Goal: Information Seeking & Learning: Find specific fact

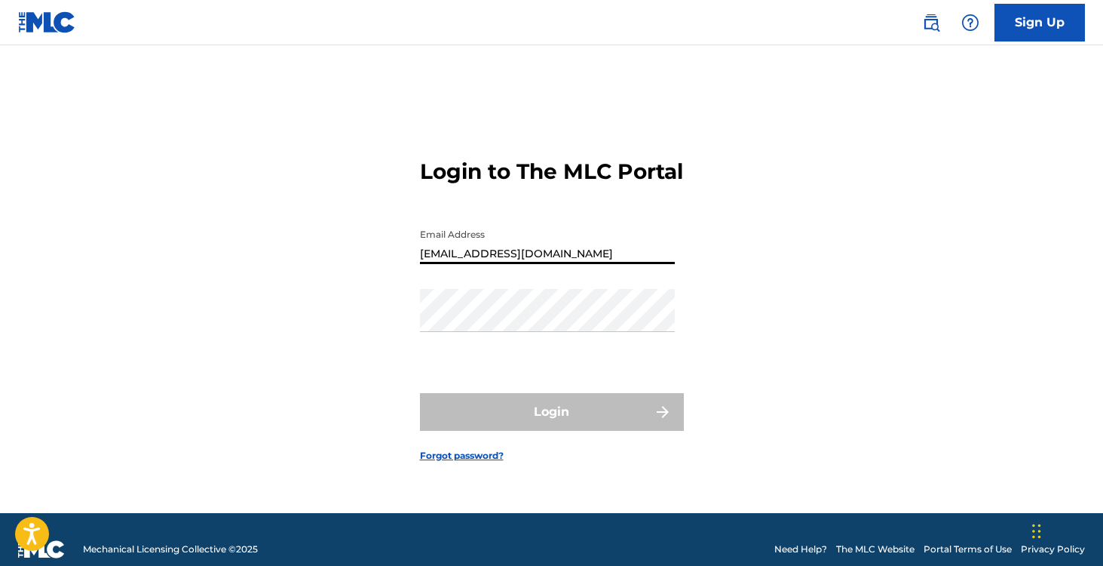
type input "[EMAIL_ADDRESS][DOMAIN_NAME]"
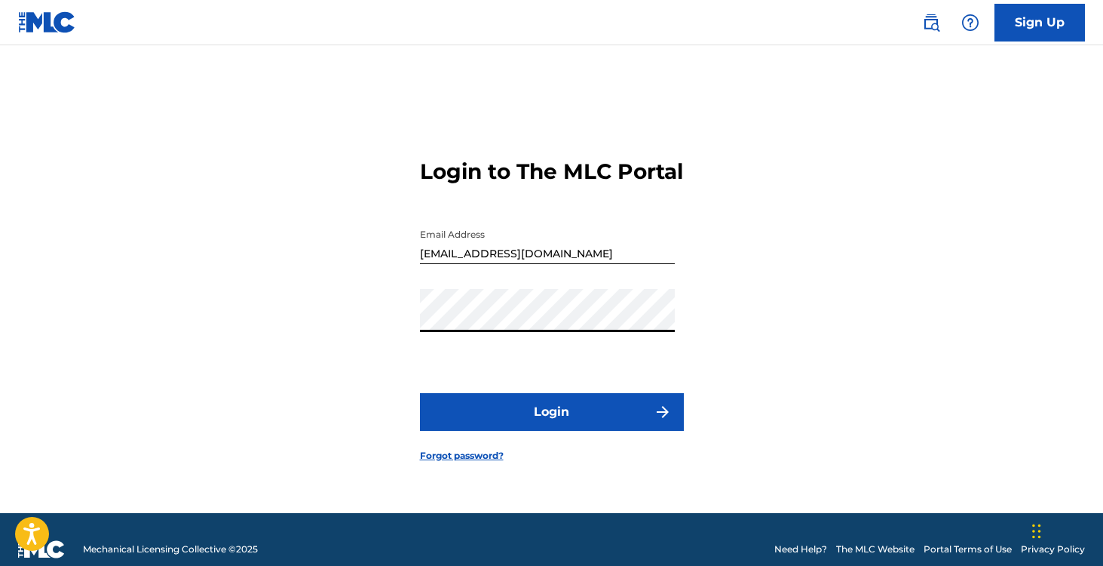
click at [420, 393] on button "Login" at bounding box center [552, 412] width 264 height 38
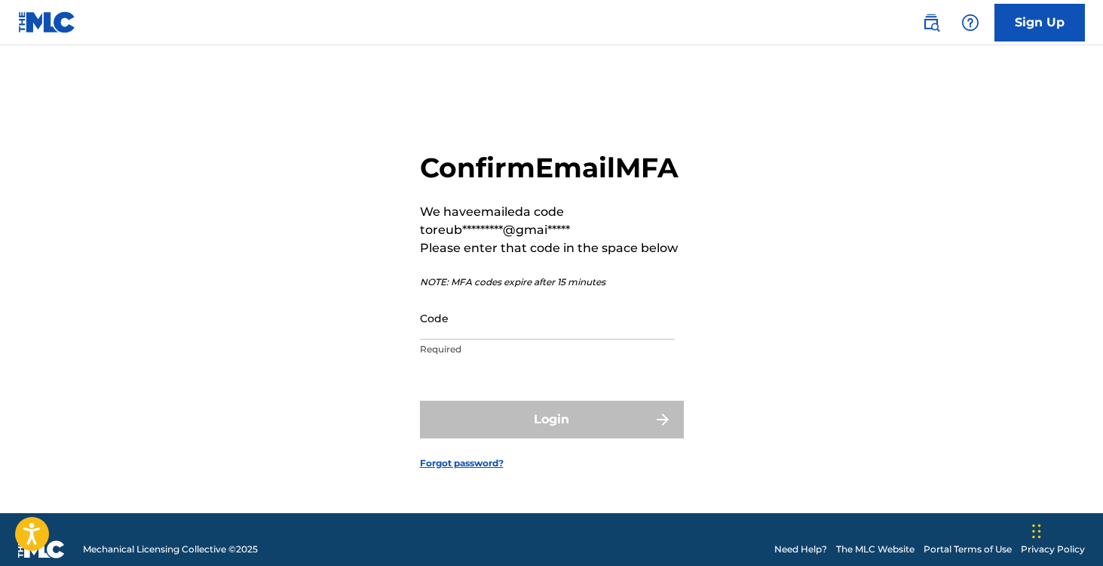
click at [485, 339] on input "Code" at bounding box center [547, 317] width 255 height 43
type input "`"
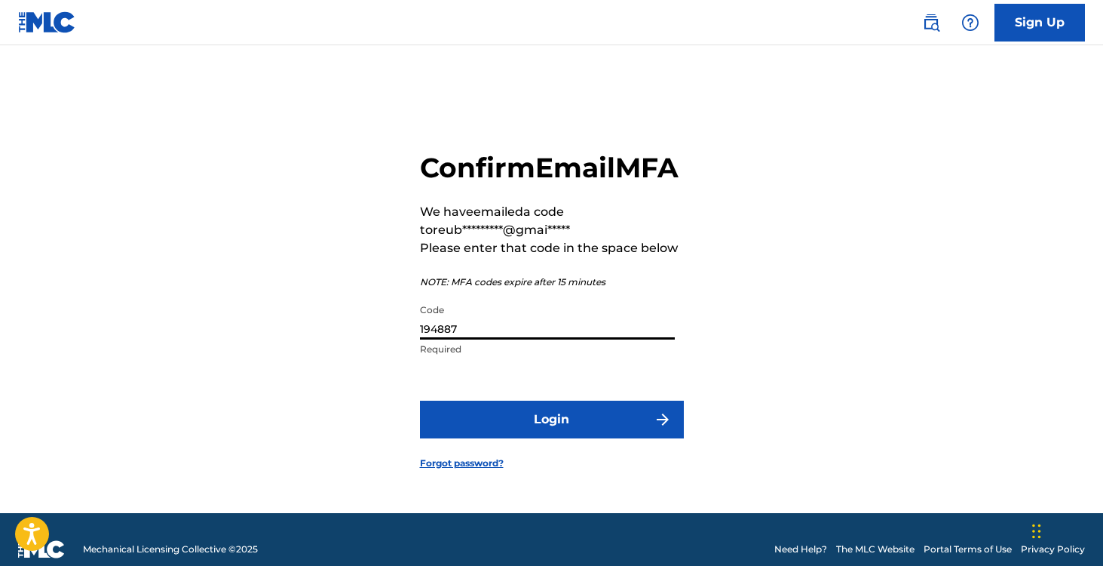
type input "194887"
click at [420, 400] on button "Login" at bounding box center [552, 419] width 264 height 38
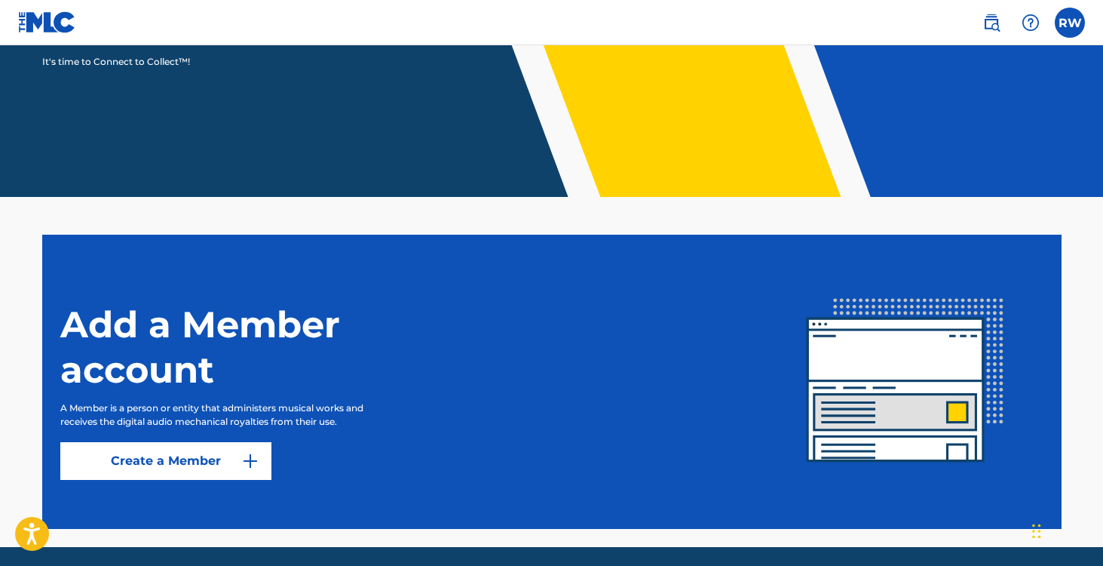
scroll to position [299, 0]
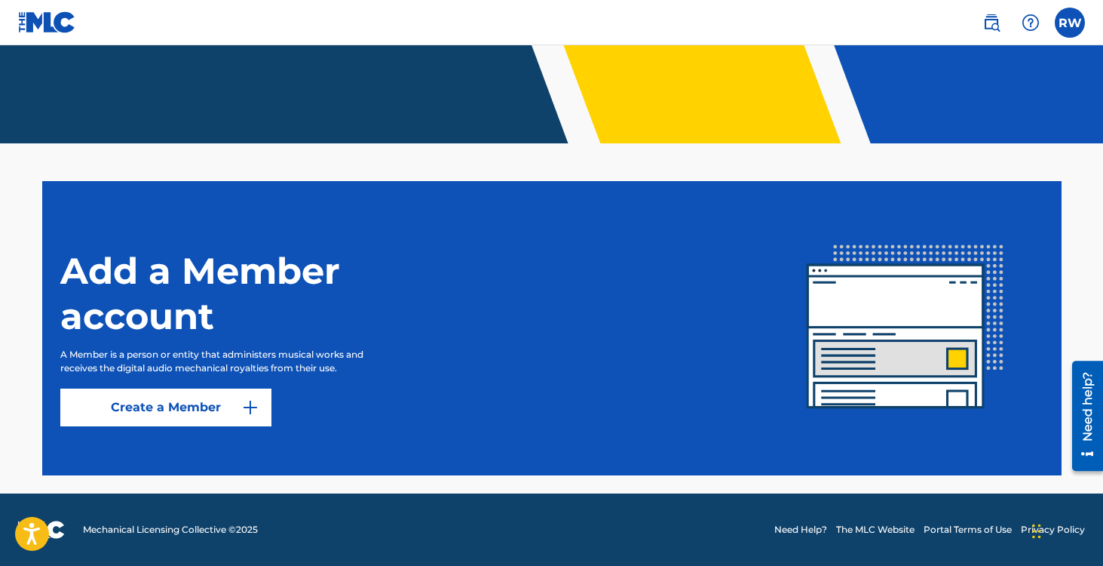
click at [1065, 17] on label at bounding box center [1070, 23] width 30 height 30
click at [1070, 23] on input "RW [PERSON_NAME] [EMAIL_ADDRESS][DOMAIN_NAME] Notification Preferences Profile …" at bounding box center [1070, 23] width 0 height 0
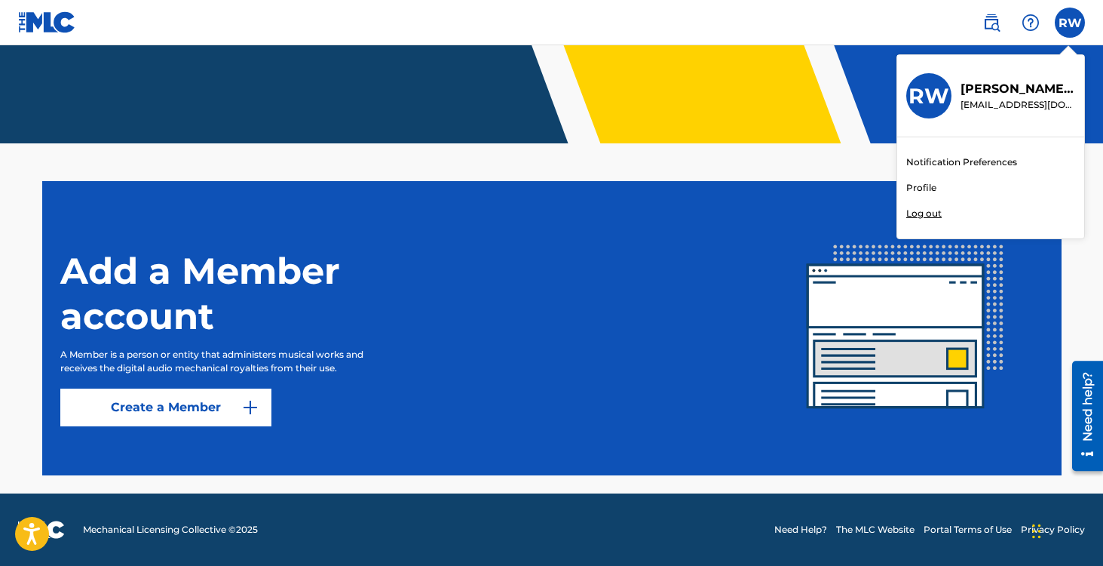
click at [1024, 17] on img at bounding box center [1031, 23] width 18 height 18
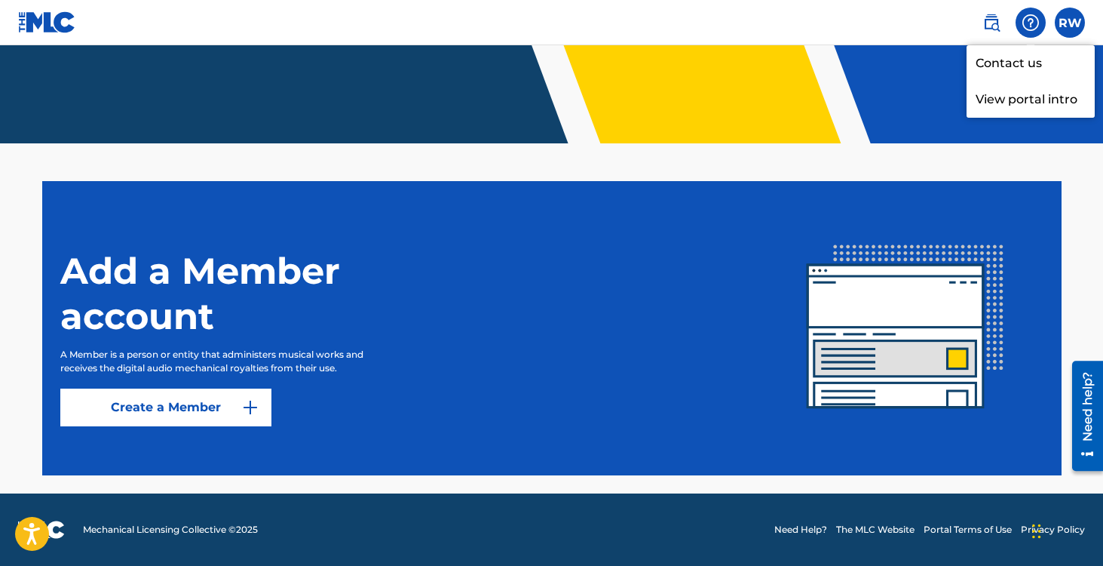
click at [995, 21] on img at bounding box center [992, 23] width 18 height 18
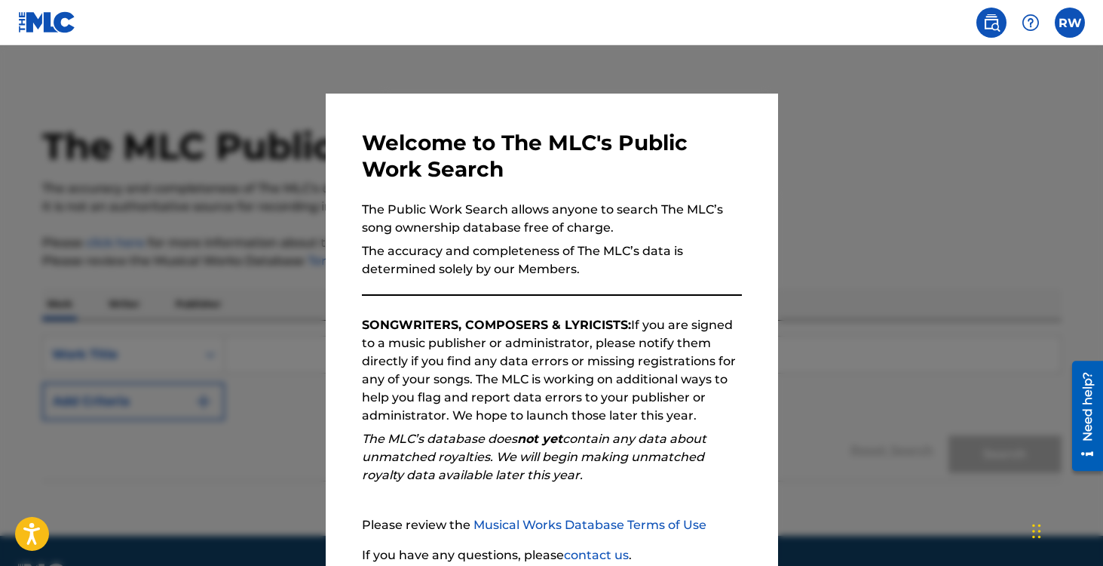
scroll to position [124, 0]
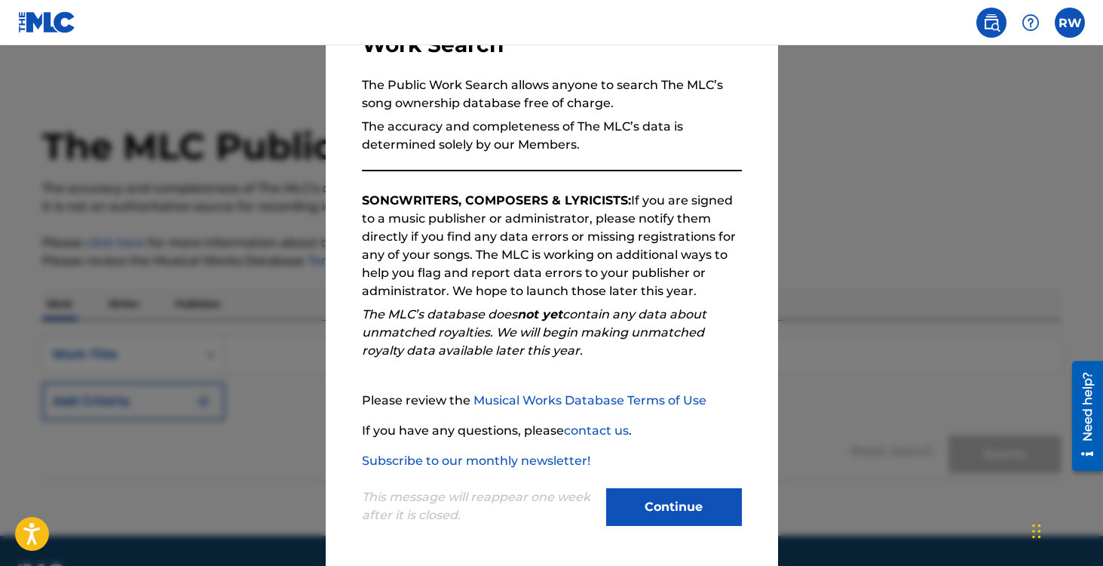
click at [658, 501] on button "Continue" at bounding box center [674, 507] width 136 height 38
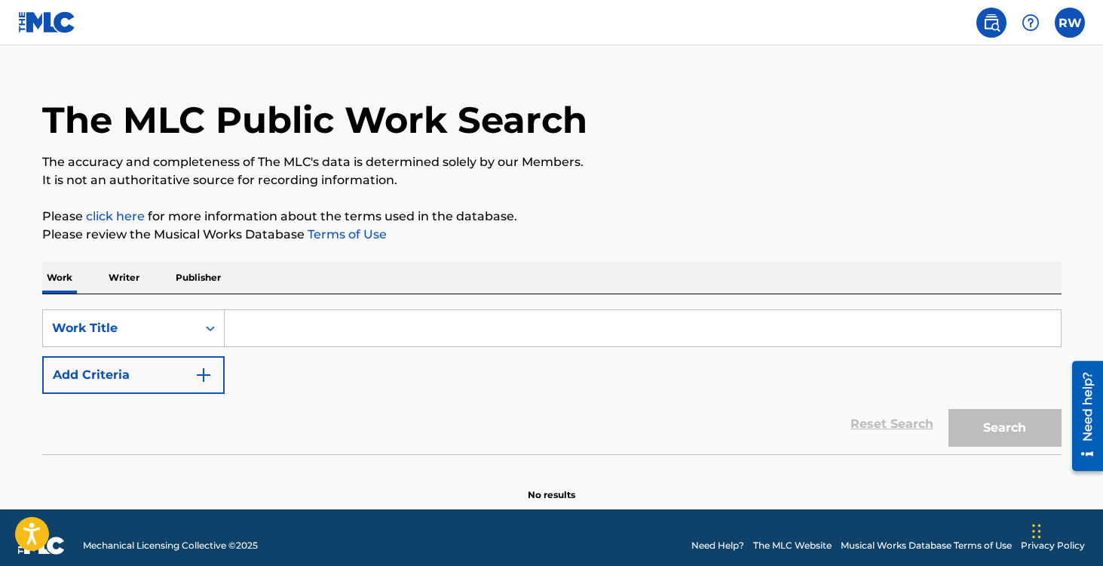
scroll to position [29, 0]
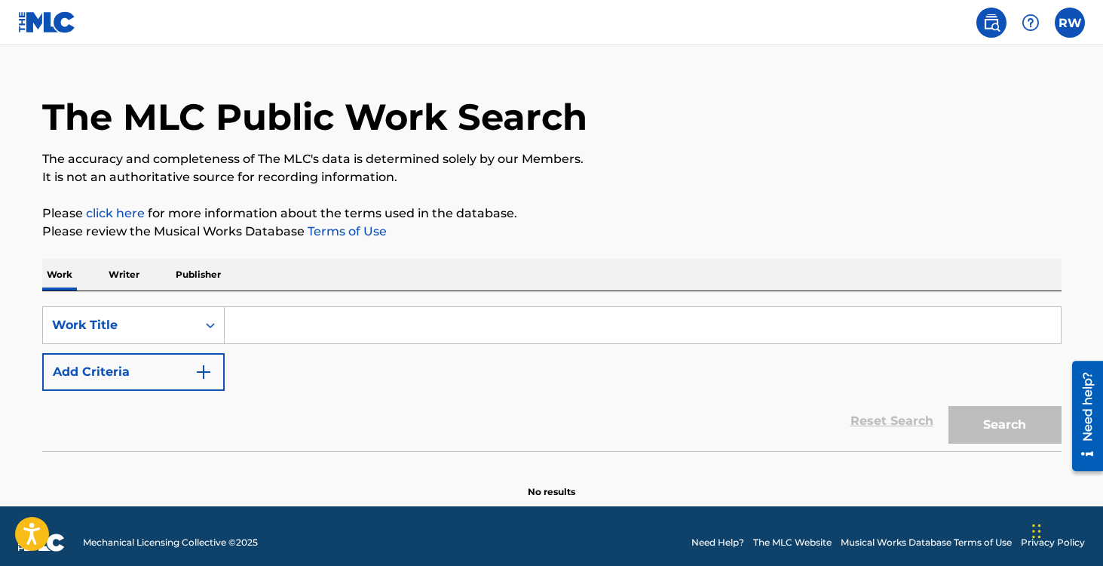
click at [121, 271] on p "Writer" at bounding box center [124, 275] width 40 height 32
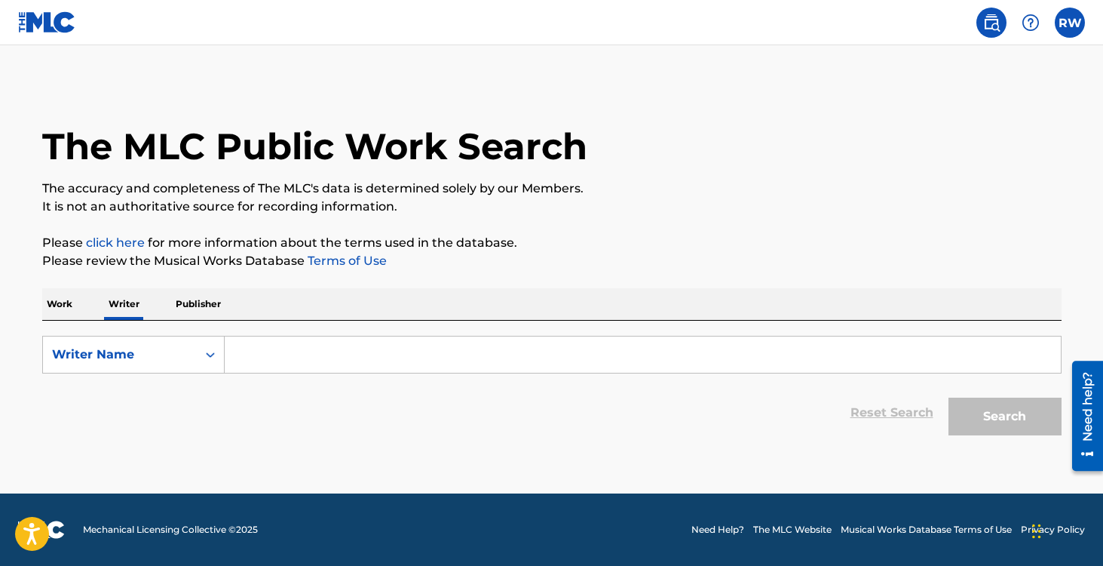
click at [63, 299] on p "Work" at bounding box center [59, 304] width 35 height 32
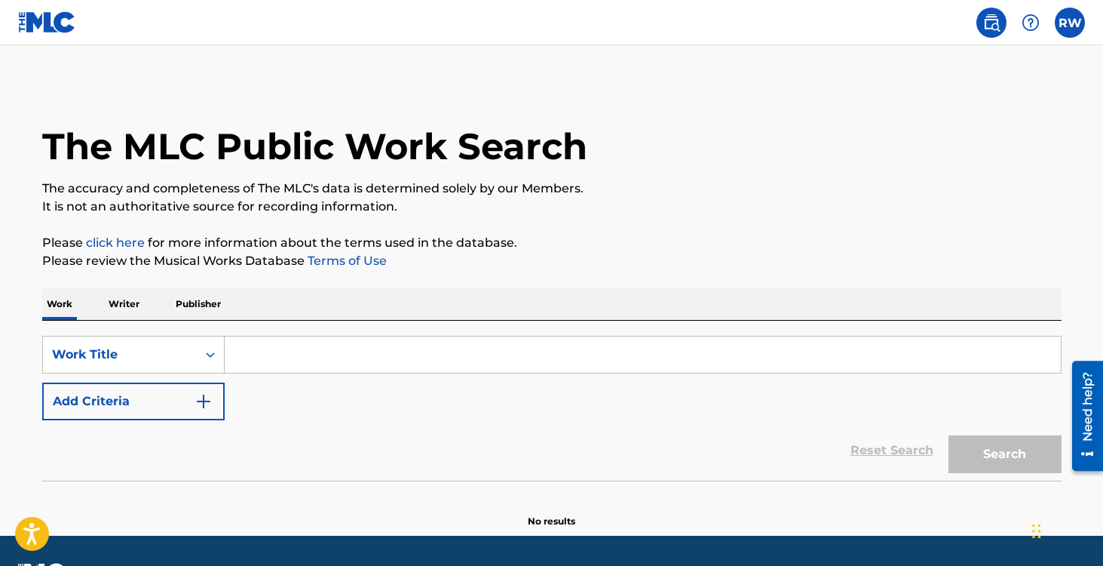
click at [120, 297] on p "Writer" at bounding box center [124, 304] width 40 height 32
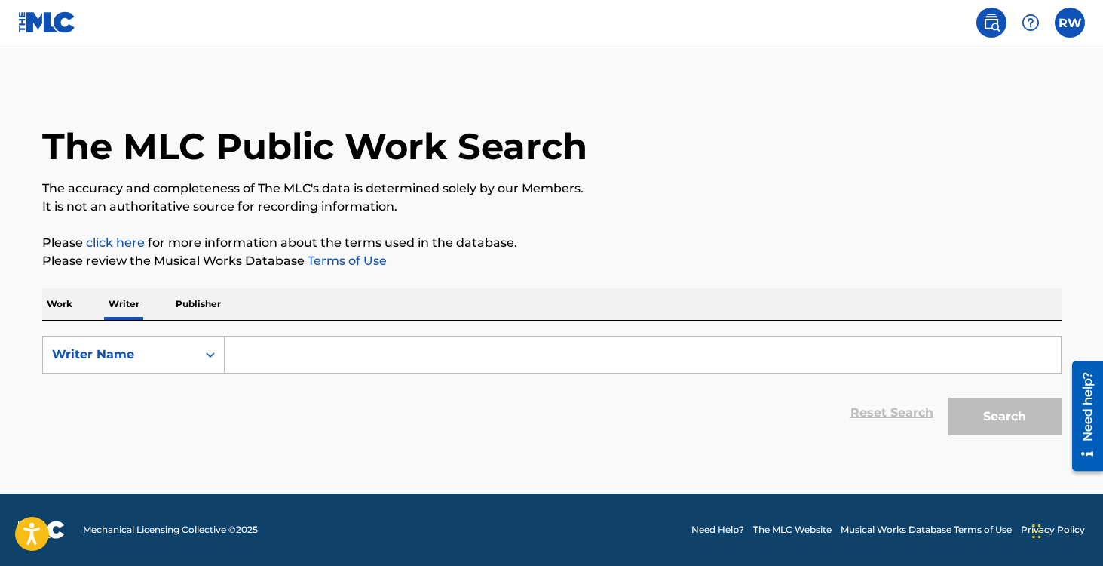
click at [271, 359] on input "Search Form" at bounding box center [643, 354] width 836 height 36
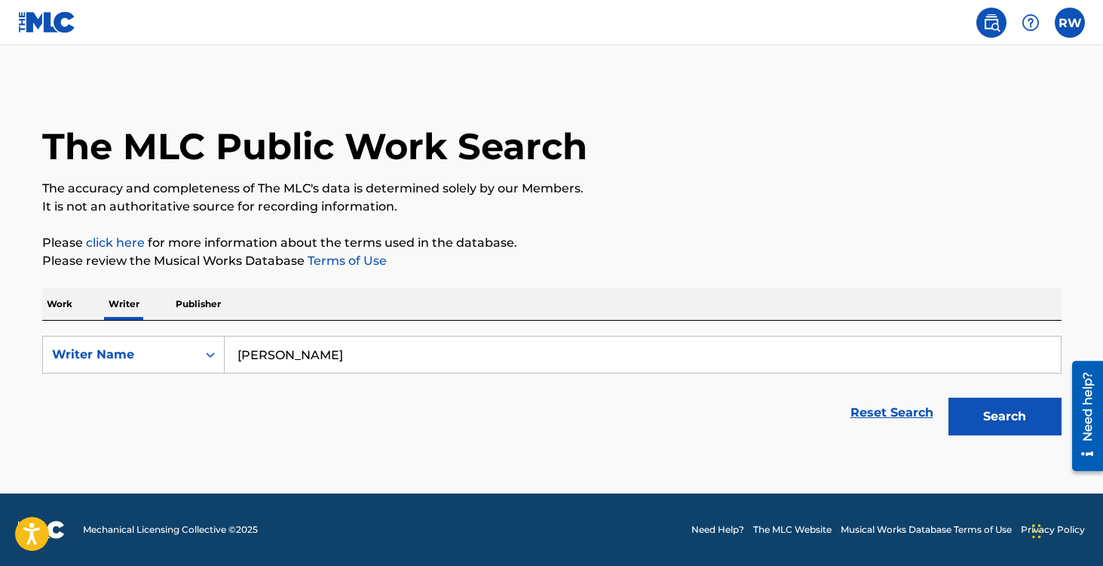
click at [949, 397] on button "Search" at bounding box center [1005, 416] width 113 height 38
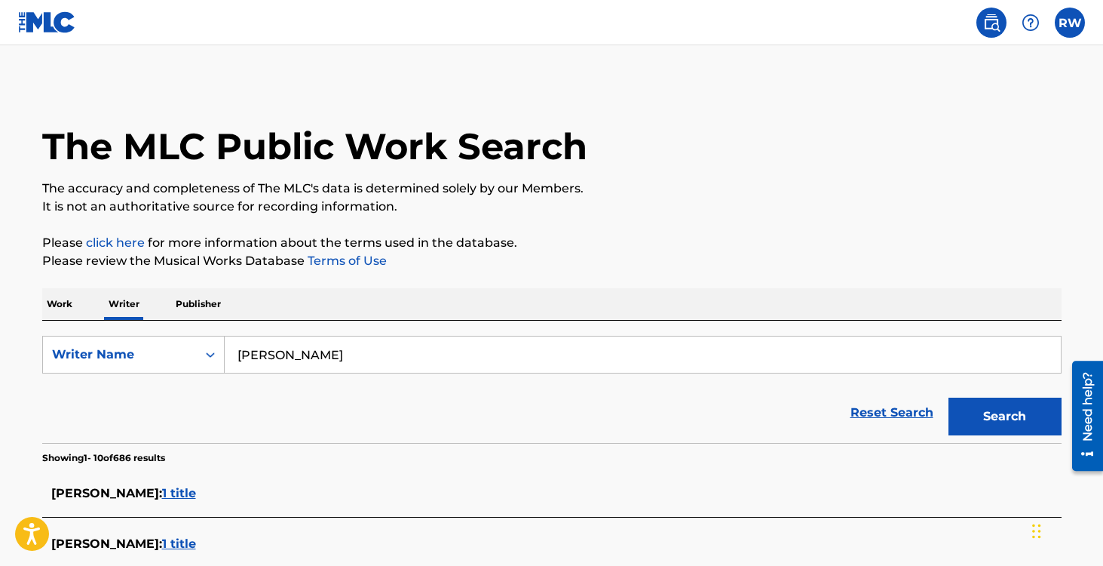
click at [323, 343] on input "[PERSON_NAME]" at bounding box center [643, 354] width 836 height 36
drag, startPoint x: 366, startPoint y: 357, endPoint x: 219, endPoint y: 319, distance: 152.5
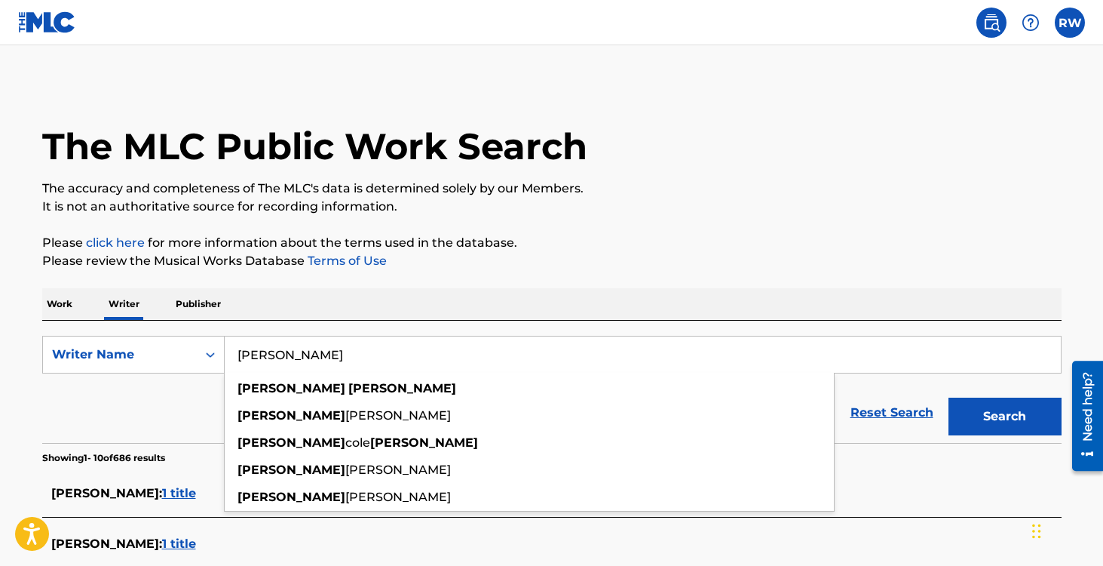
type input "[PERSON_NAME]"
click at [949, 397] on button "Search" at bounding box center [1005, 416] width 113 height 38
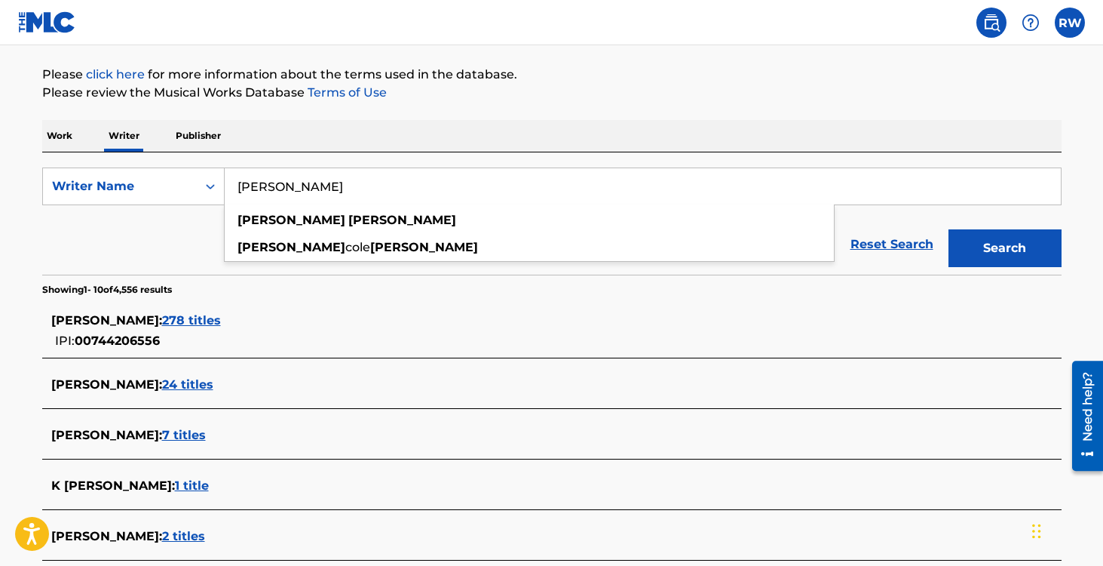
scroll to position [173, 0]
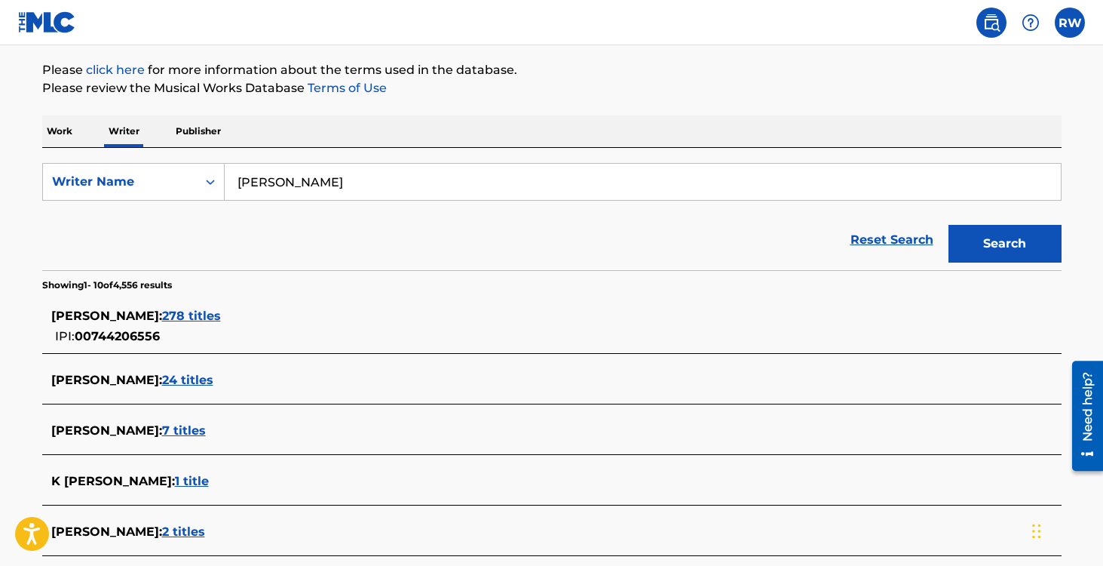
click at [51, 254] on div "Reset Search Search" at bounding box center [552, 240] width 1020 height 60
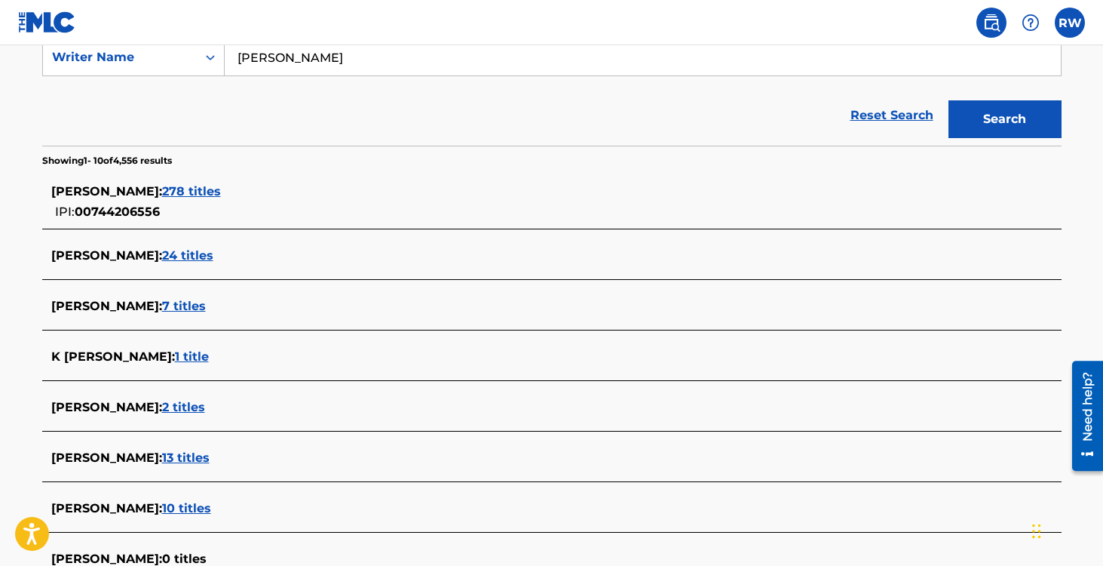
scroll to position [300, 0]
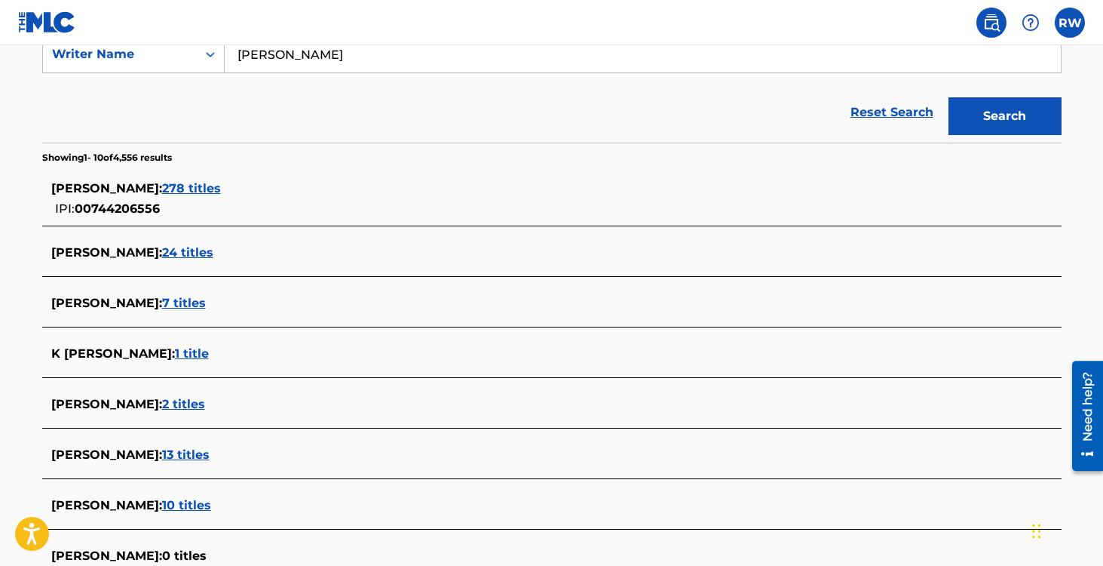
click at [221, 192] on span "278 titles" at bounding box center [191, 188] width 59 height 14
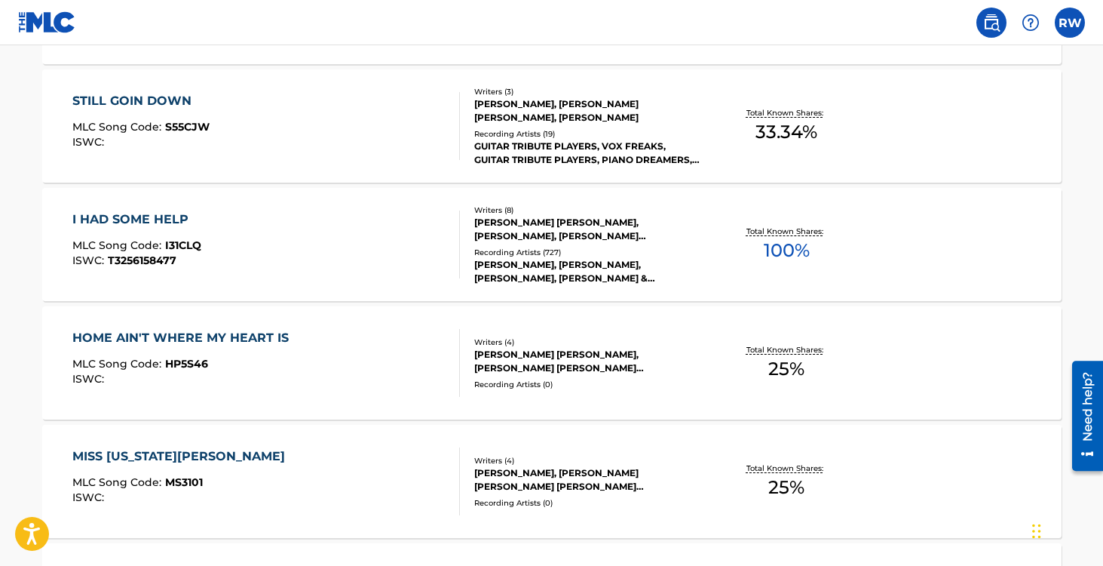
scroll to position [0, 0]
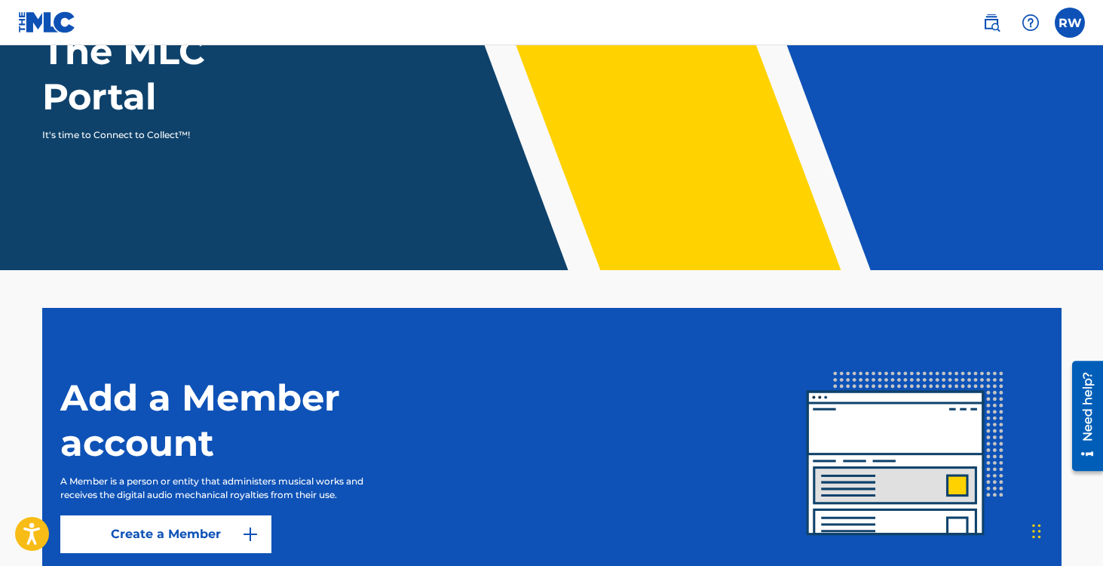
scroll to position [299, 0]
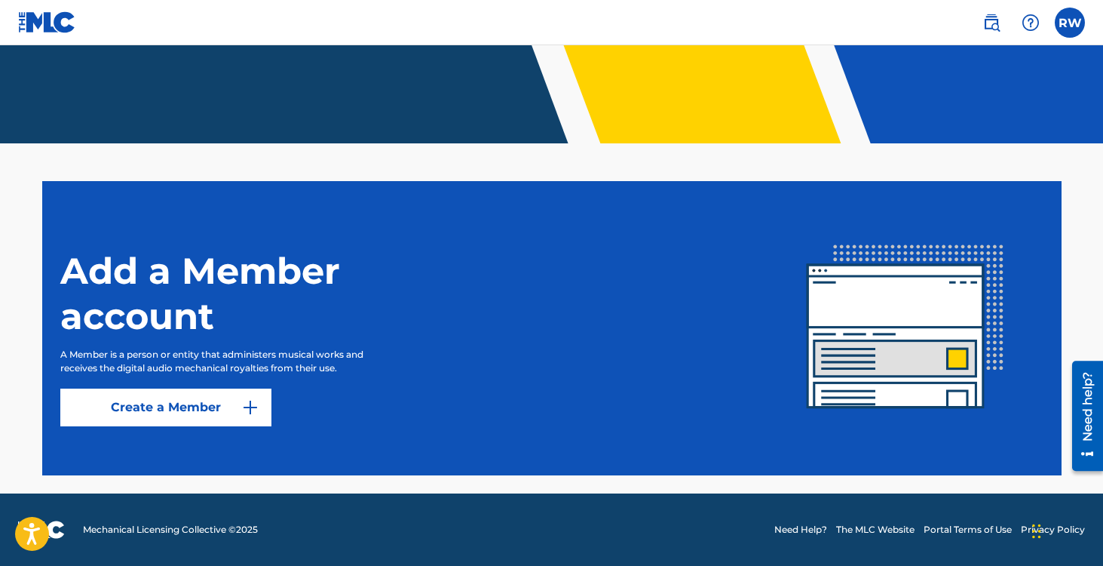
click at [999, 21] on img at bounding box center [992, 23] width 18 height 18
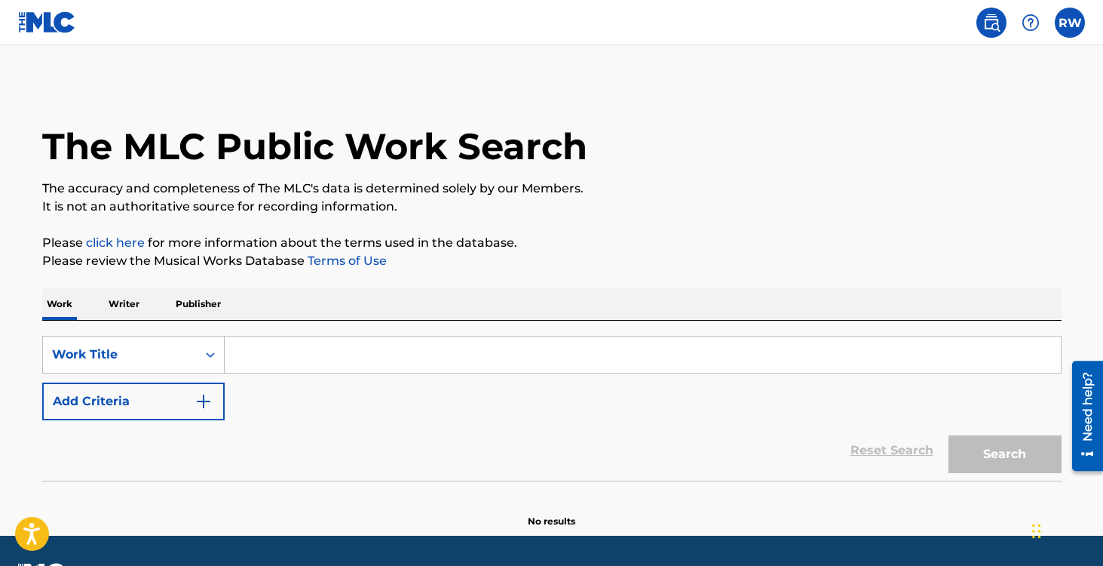
click at [990, 22] on img at bounding box center [992, 23] width 18 height 18
click at [304, 351] on input "Search Form" at bounding box center [643, 354] width 836 height 36
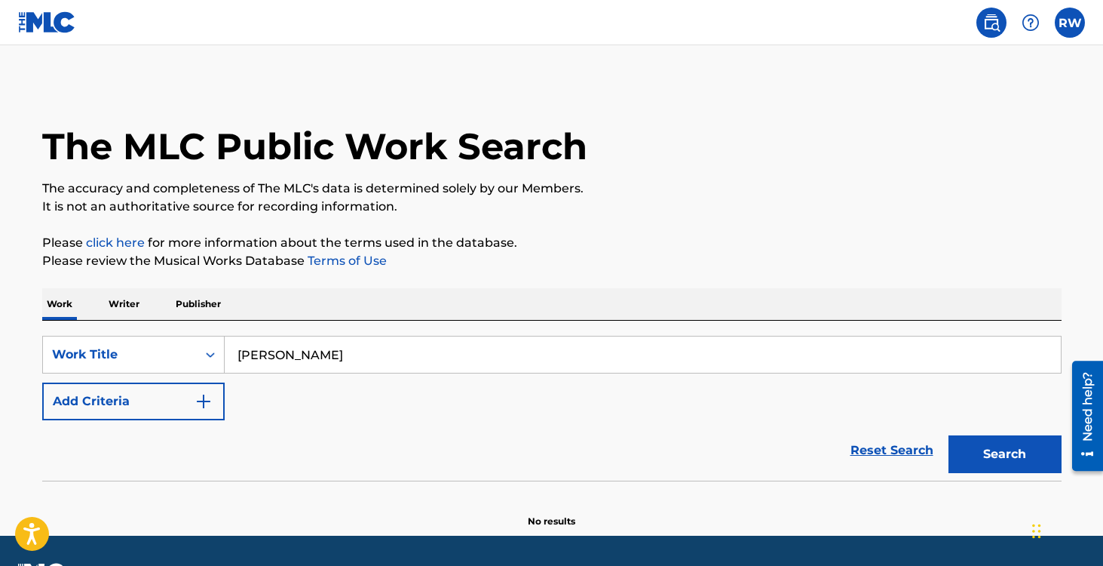
type input "[PERSON_NAME]"
click at [949, 435] on button "Search" at bounding box center [1005, 454] width 113 height 38
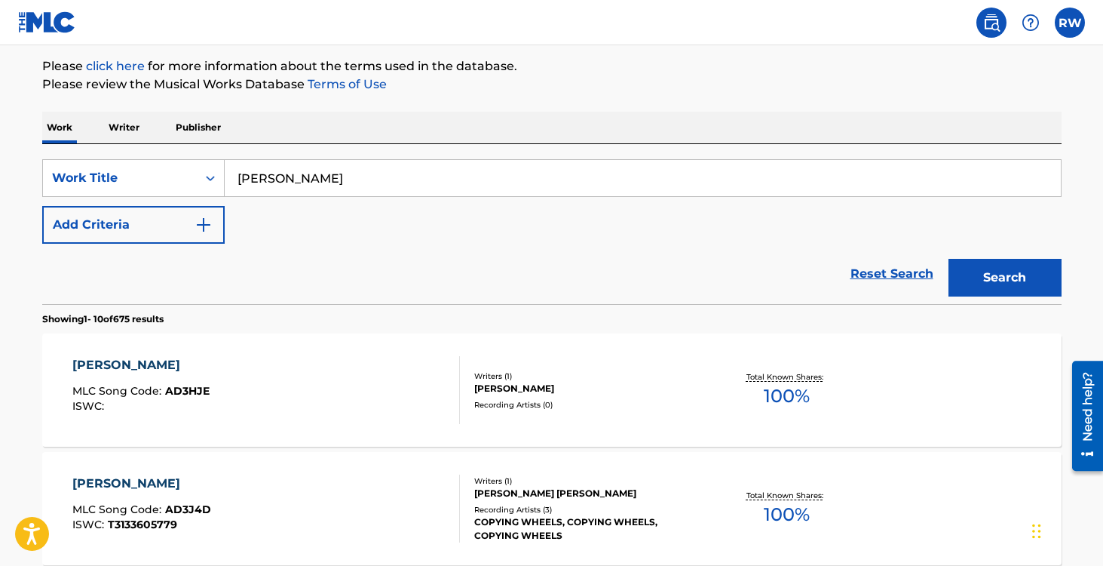
scroll to position [184, 0]
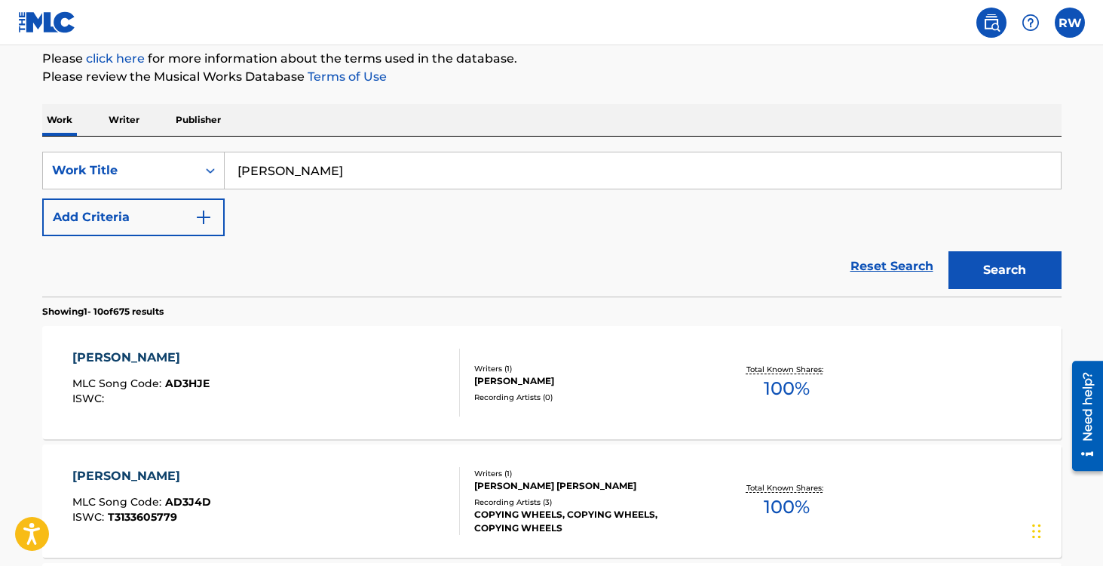
click at [307, 176] on input "[PERSON_NAME]" at bounding box center [643, 170] width 836 height 36
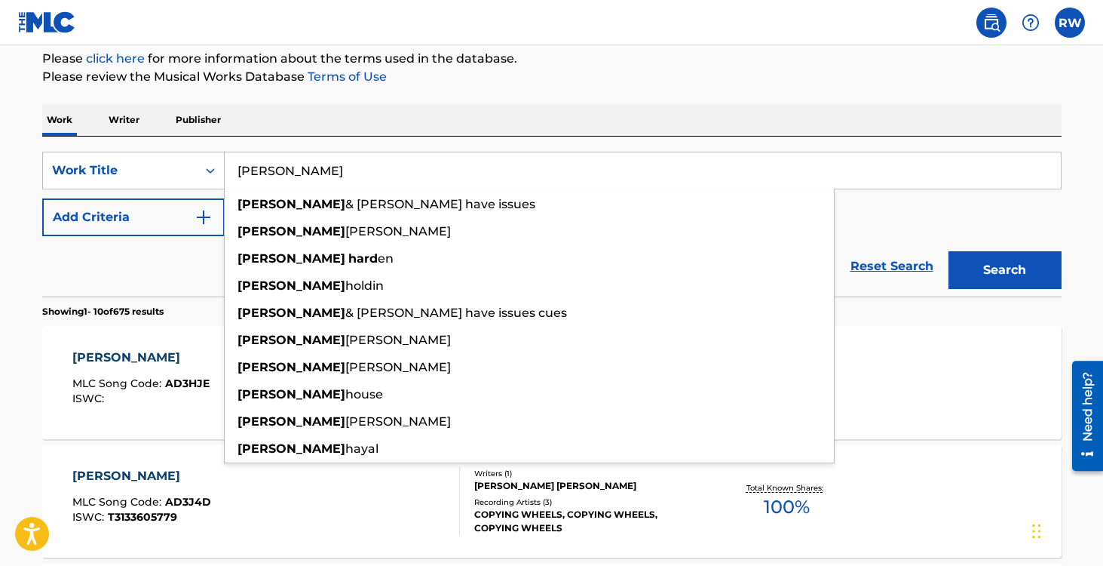
click at [949, 251] on button "Search" at bounding box center [1005, 270] width 113 height 38
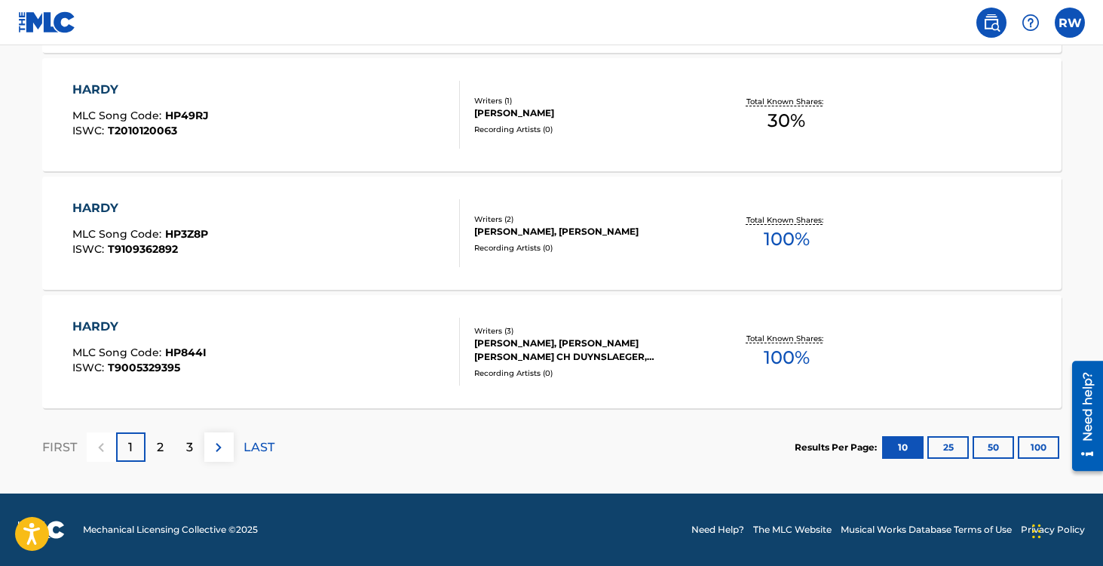
scroll to position [0, 0]
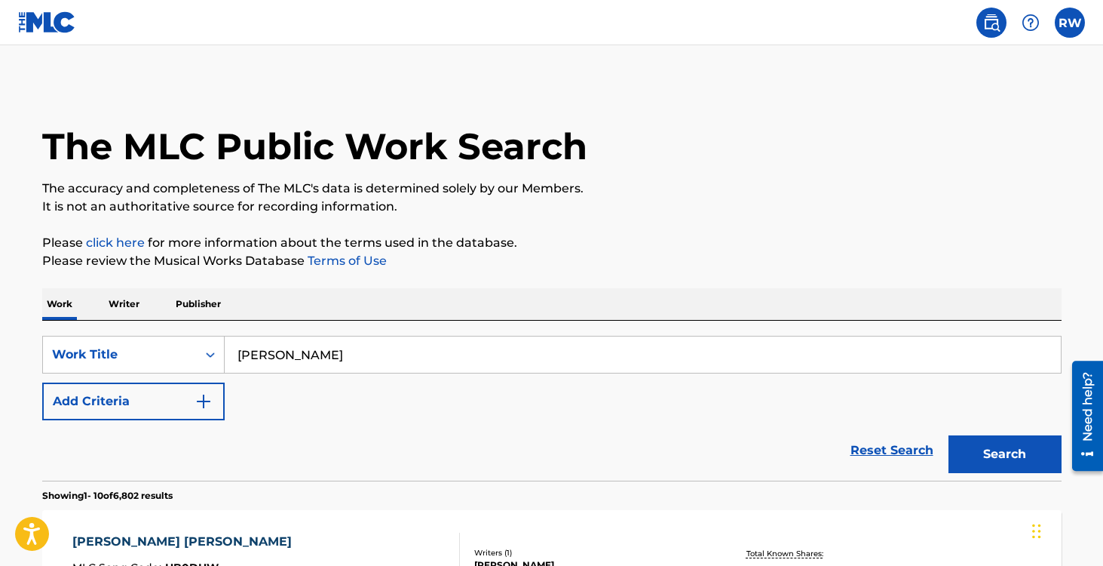
type input "[PERSON_NAME]"
click at [330, 350] on input "[PERSON_NAME]" at bounding box center [643, 354] width 836 height 36
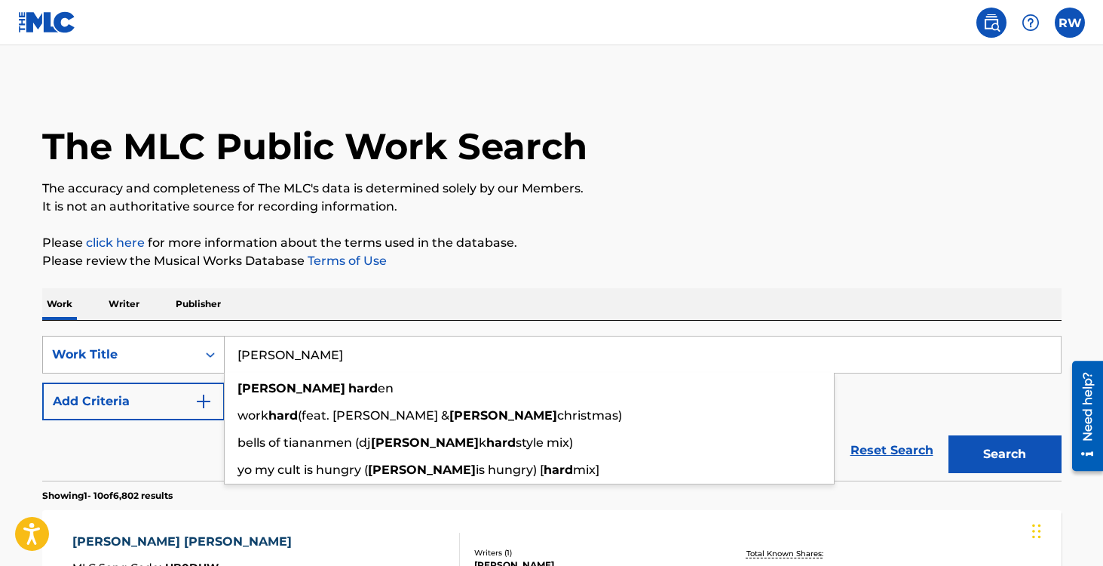
drag, startPoint x: 329, startPoint y: 360, endPoint x: 193, endPoint y: 360, distance: 135.7
click at [193, 360] on div "SearchWithCriteria2126ebb0-45ad-4882-a84a-8534426188a9 Work Title [PERSON_NAME]…" at bounding box center [552, 355] width 1020 height 38
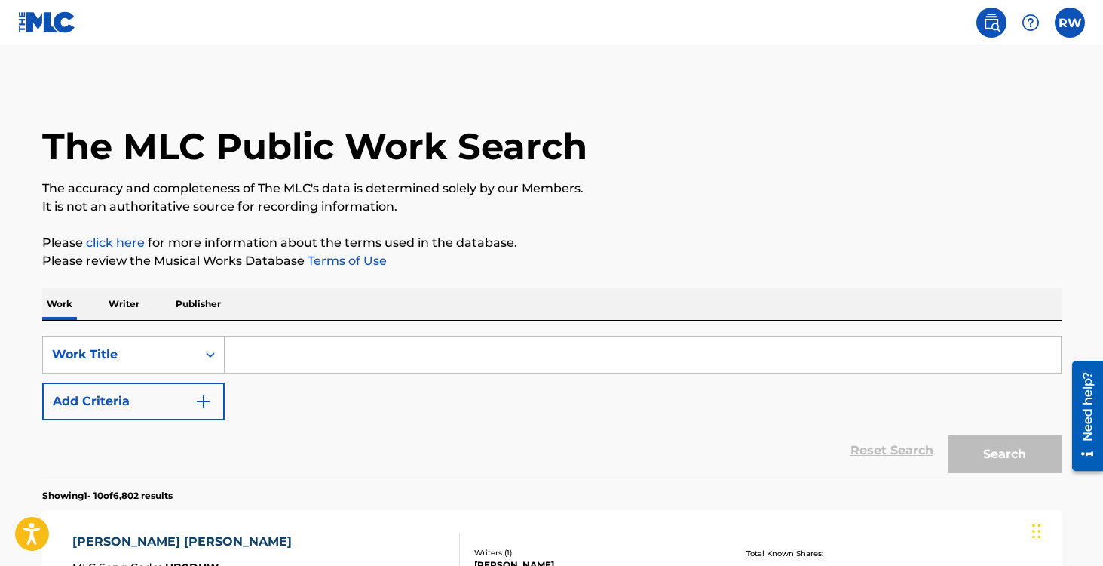
click at [59, 34] on link at bounding box center [47, 22] width 58 height 44
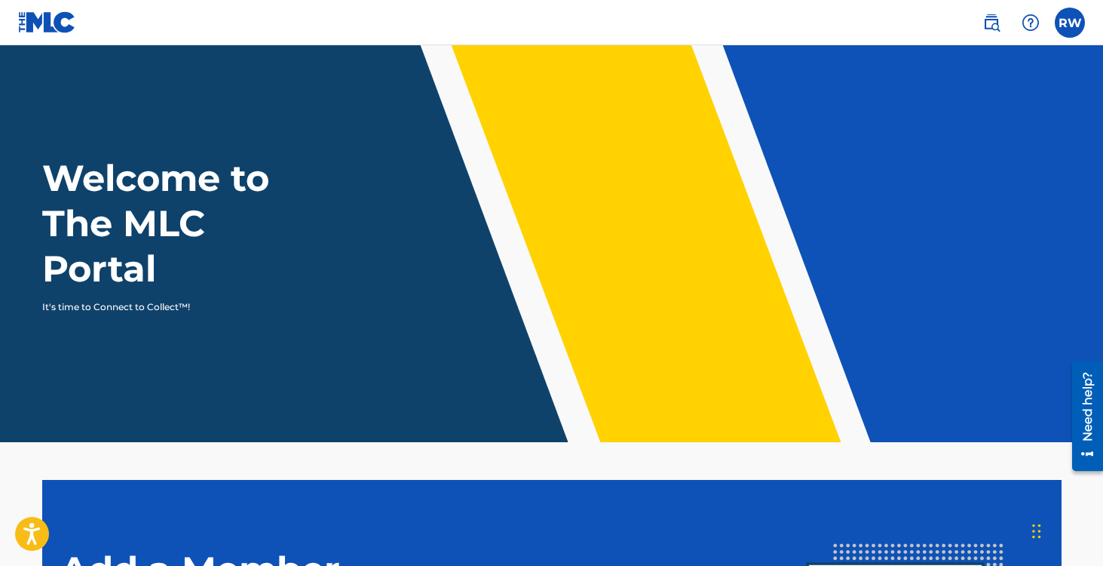
click at [1062, 19] on label at bounding box center [1070, 23] width 30 height 30
click at [1070, 23] on input "RW [PERSON_NAME] [EMAIL_ADDRESS][DOMAIN_NAME] Notification Preferences Profile …" at bounding box center [1070, 23] width 0 height 0
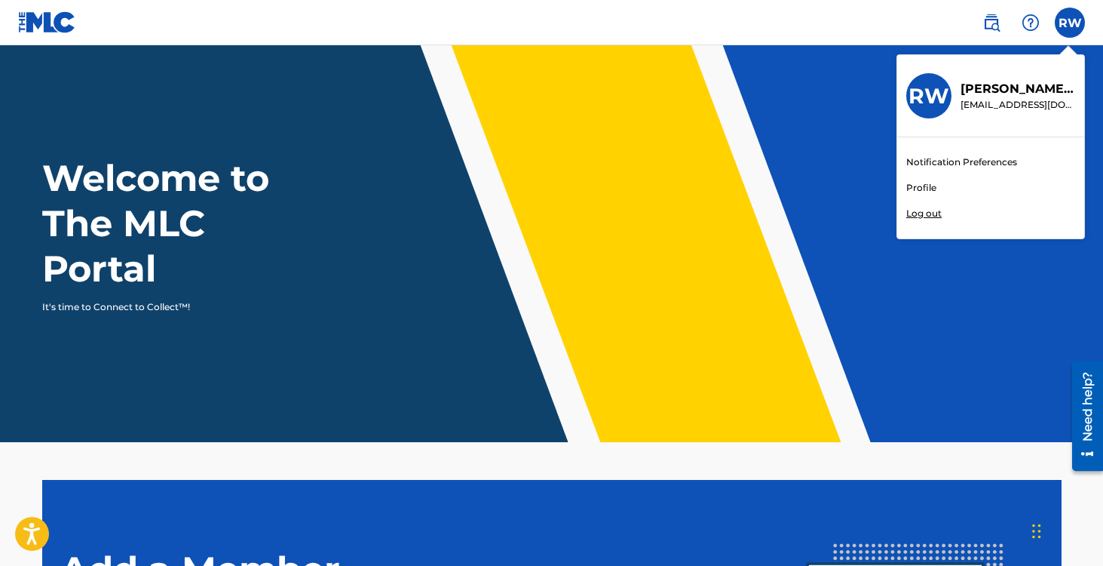
click at [836, 90] on header "Welcome to The MLC Portal It's time to Connect to Collect™!" at bounding box center [551, 243] width 1103 height 397
